Goal: Transaction & Acquisition: Purchase product/service

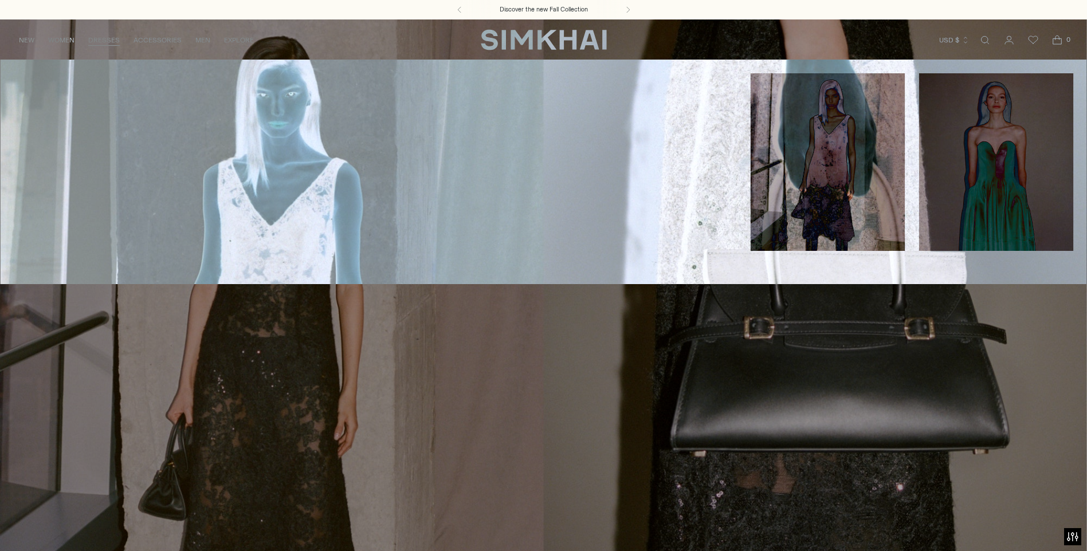
click at [102, 44] on link "DRESSES" at bounding box center [104, 40] width 32 height 25
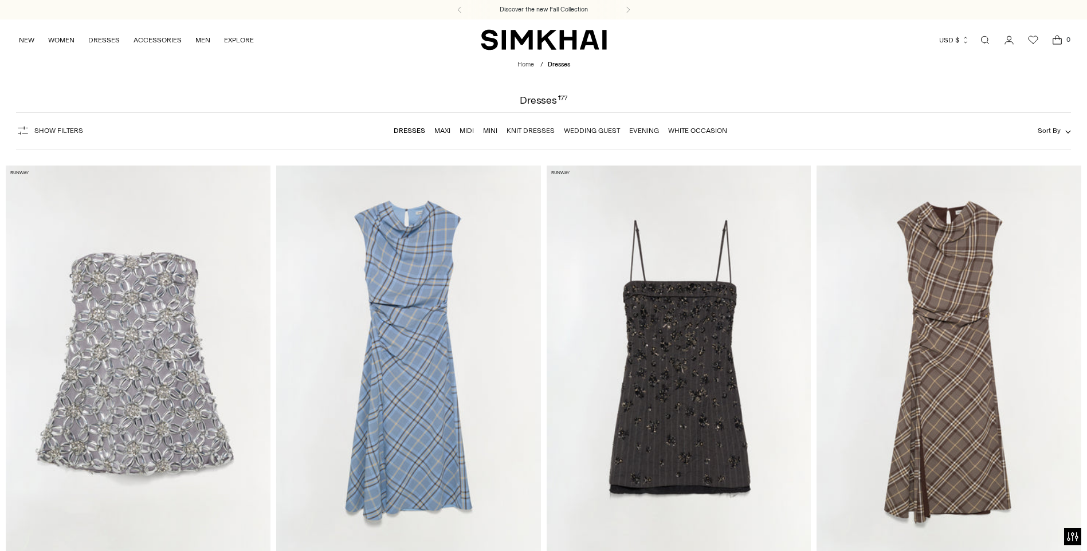
click at [587, 131] on link "Wedding Guest" at bounding box center [592, 131] width 56 height 8
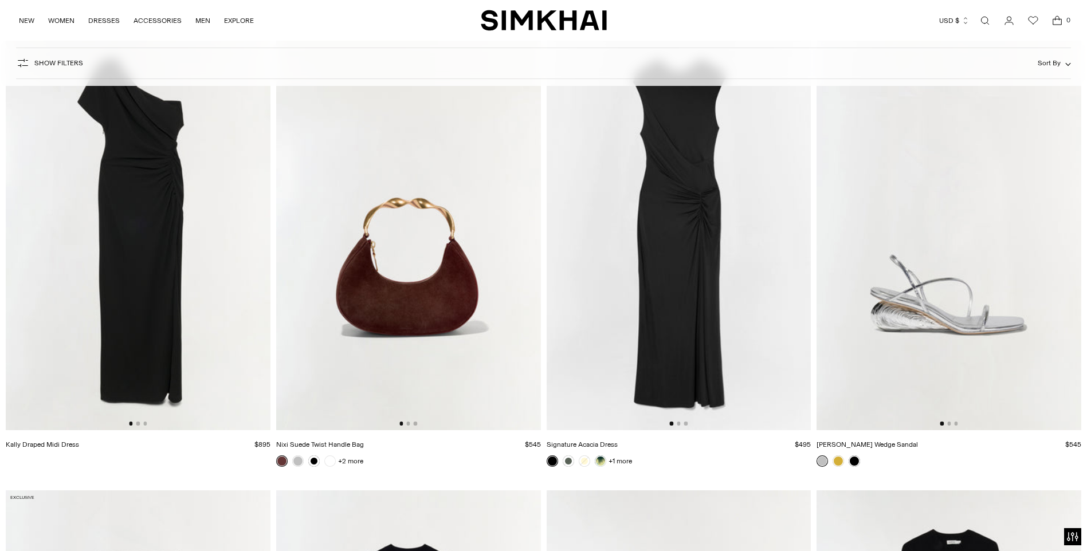
scroll to position [4642, 0]
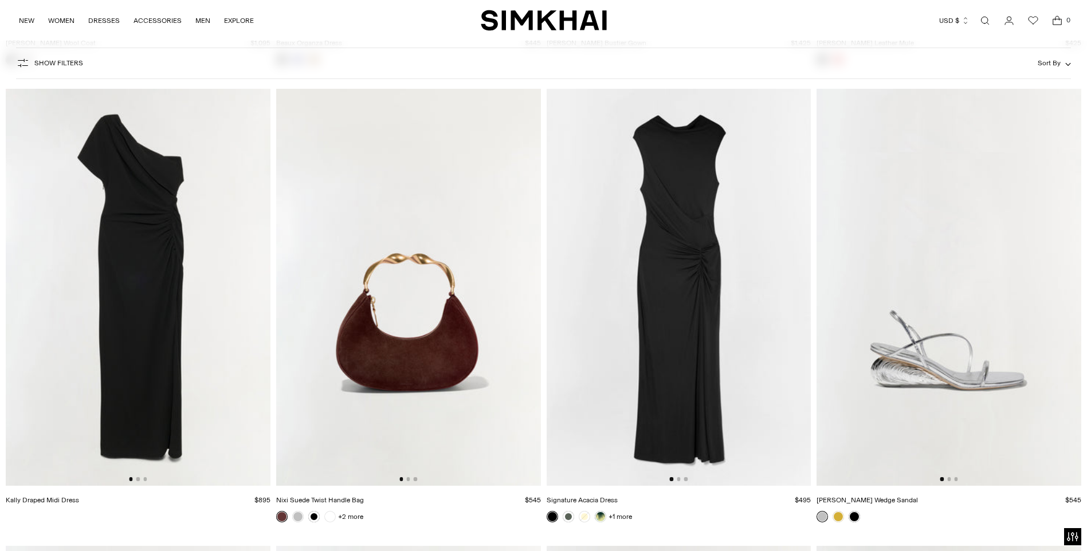
click at [563, 516] on link at bounding box center [568, 516] width 11 height 11
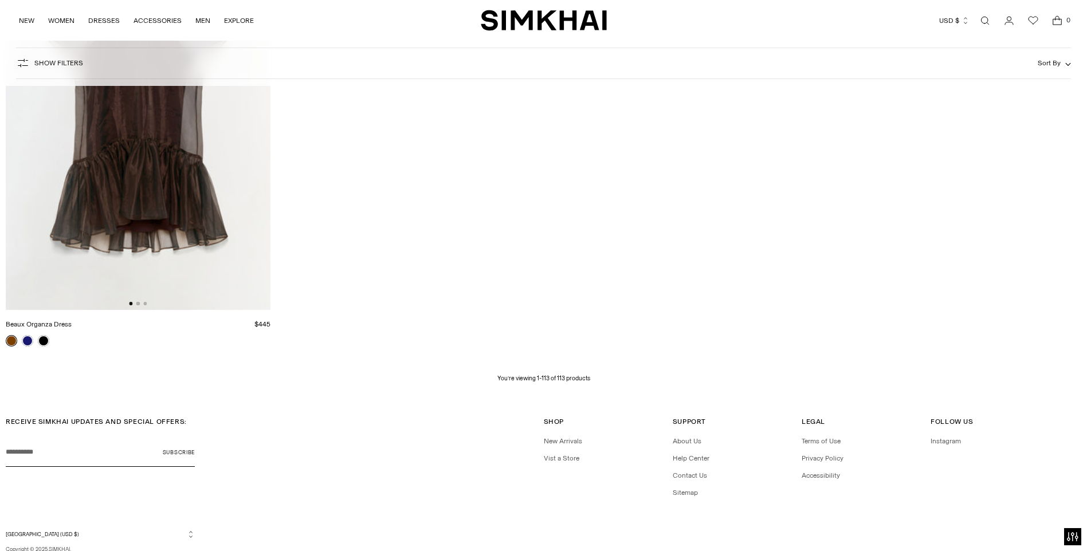
scroll to position [13065, 0]
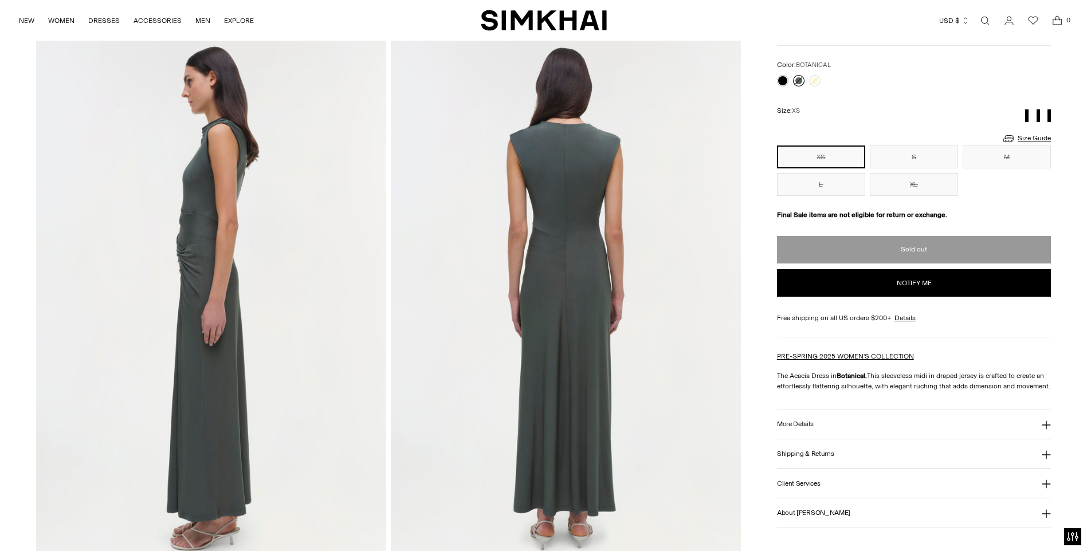
scroll to position [573, 0]
